Goal: Communication & Community: Participate in discussion

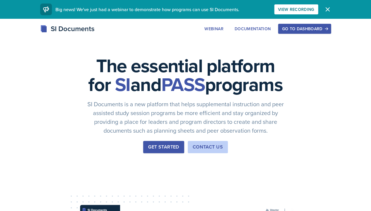
click at [331, 32] on button "Go to Dashboard" at bounding box center [304, 29] width 53 height 10
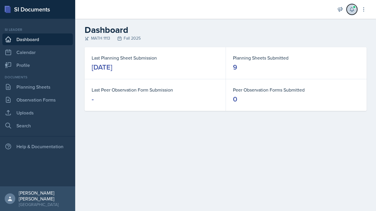
click at [355, 10] on button at bounding box center [351, 9] width 11 height 11
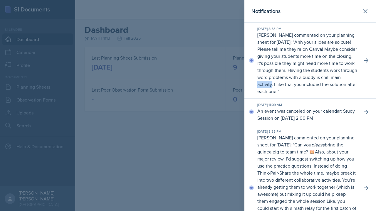
click at [296, 87] on p "Ahh your slides are so cute! Please tell me they're on Canva! Maybe consider gi…" at bounding box center [307, 67] width 100 height 56
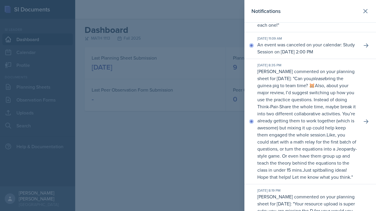
scroll to position [67, 0]
click at [308, 137] on p "Also, about your major review, I’d suggest switching up how you use the practic…" at bounding box center [306, 110] width 98 height 56
click at [363, 124] on icon at bounding box center [366, 121] width 6 height 6
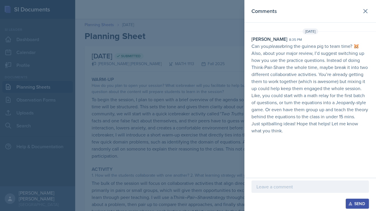
click at [311, 190] on p at bounding box center [309, 186] width 107 height 7
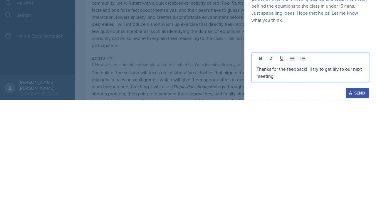
click at [359, 203] on div "Send" at bounding box center [357, 203] width 16 height 5
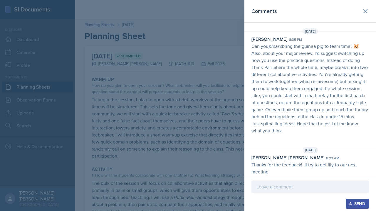
click at [369, 6] on header "Comments" at bounding box center [310, 11] width 132 height 23
click at [367, 7] on button at bounding box center [365, 11] width 12 height 12
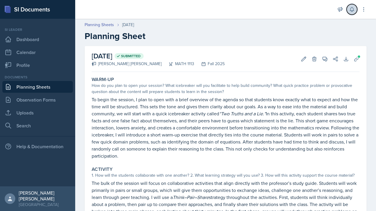
click at [350, 8] on icon at bounding box center [352, 9] width 6 height 6
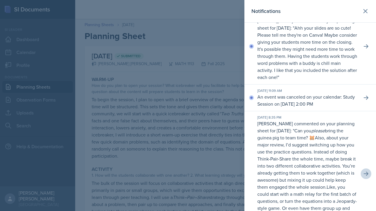
scroll to position [14, 0]
click at [332, 56] on p "Ahh your slides are so cute! Please tell me they're on Canva! Maybe consider gi…" at bounding box center [307, 53] width 100 height 56
click at [363, 50] on icon at bounding box center [366, 47] width 6 height 6
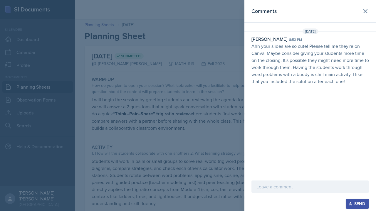
click at [305, 189] on p at bounding box center [309, 186] width 107 height 7
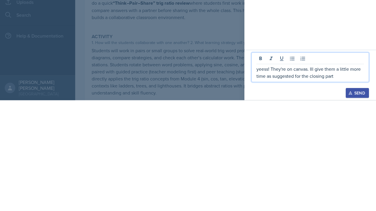
click at [356, 208] on button "Send" at bounding box center [356, 204] width 23 height 10
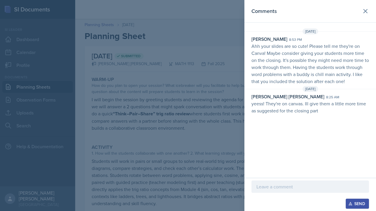
click at [375, 13] on header "Comments" at bounding box center [310, 11] width 132 height 23
click at [370, 10] on button at bounding box center [365, 11] width 12 height 12
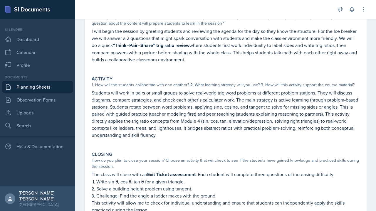
scroll to position [67, 0]
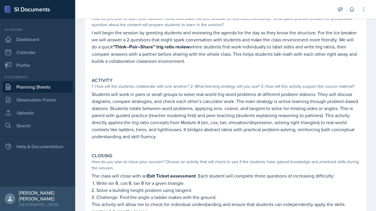
click at [317, 183] on p "Write sin θ, cos θ, tan θ for a given triangle." at bounding box center [227, 183] width 263 height 7
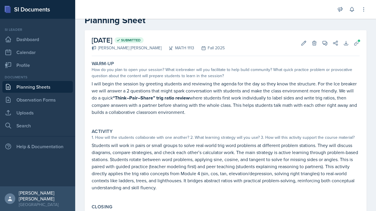
scroll to position [0, 0]
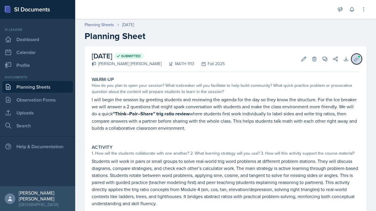
click at [354, 59] on icon at bounding box center [356, 59] width 6 height 6
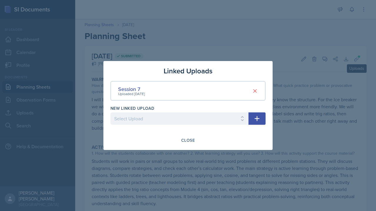
click at [87, 166] on div at bounding box center [188, 105] width 376 height 211
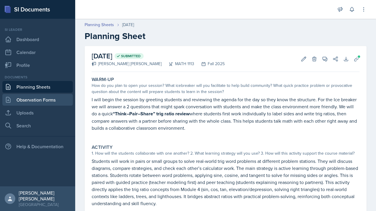
click at [53, 94] on link "Observation Forms" at bounding box center [37, 100] width 70 height 12
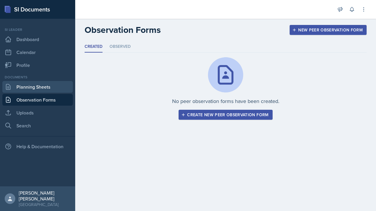
click at [53, 90] on link "Planning Sheets" at bounding box center [37, 87] width 70 height 12
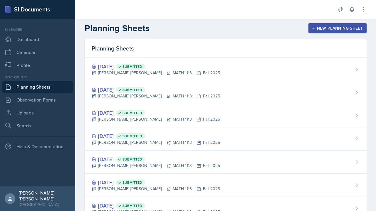
scroll to position [1, 0]
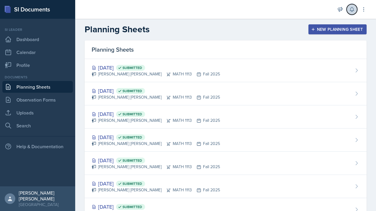
click at [352, 5] on button at bounding box center [351, 9] width 11 height 11
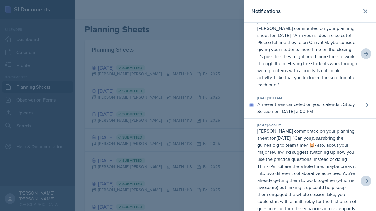
scroll to position [9, 0]
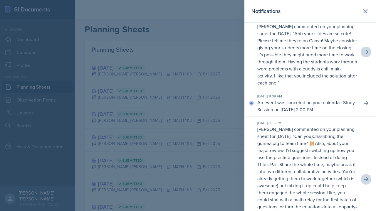
click at [319, 113] on p "An event was canceled on your calendar: Study Session on [DATE] 2:00 PM" at bounding box center [307, 106] width 100 height 14
click at [319, 111] on p "An event was canceled on your calendar: Study Session on [DATE] 2:00 PM" at bounding box center [307, 106] width 100 height 14
click at [363, 13] on icon at bounding box center [365, 11] width 4 height 4
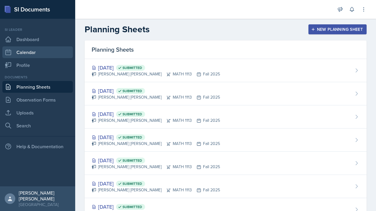
click at [12, 54] on link "Calendar" at bounding box center [37, 52] width 70 height 12
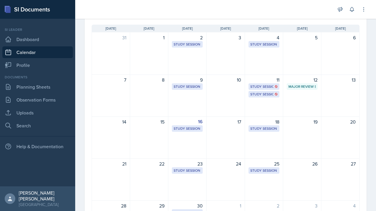
scroll to position [46, 0]
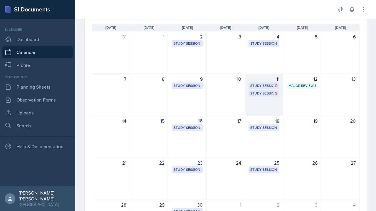
click at [274, 85] on icon at bounding box center [275, 85] width 3 height 3
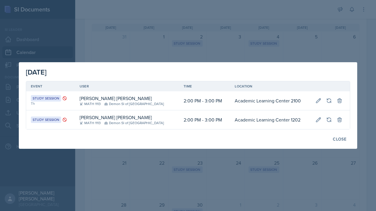
click at [358, 44] on div at bounding box center [188, 105] width 376 height 211
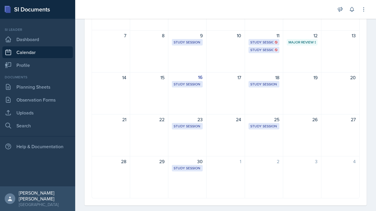
scroll to position [89, 0]
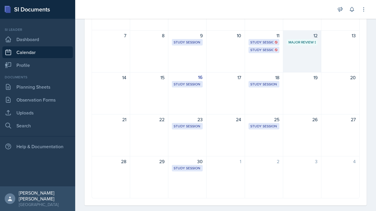
click at [302, 42] on div "Major Review Session" at bounding box center [301, 42] width 27 height 5
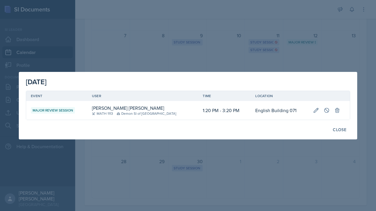
click at [342, 42] on div at bounding box center [188, 105] width 376 height 211
